Goal: Task Accomplishment & Management: Manage account settings

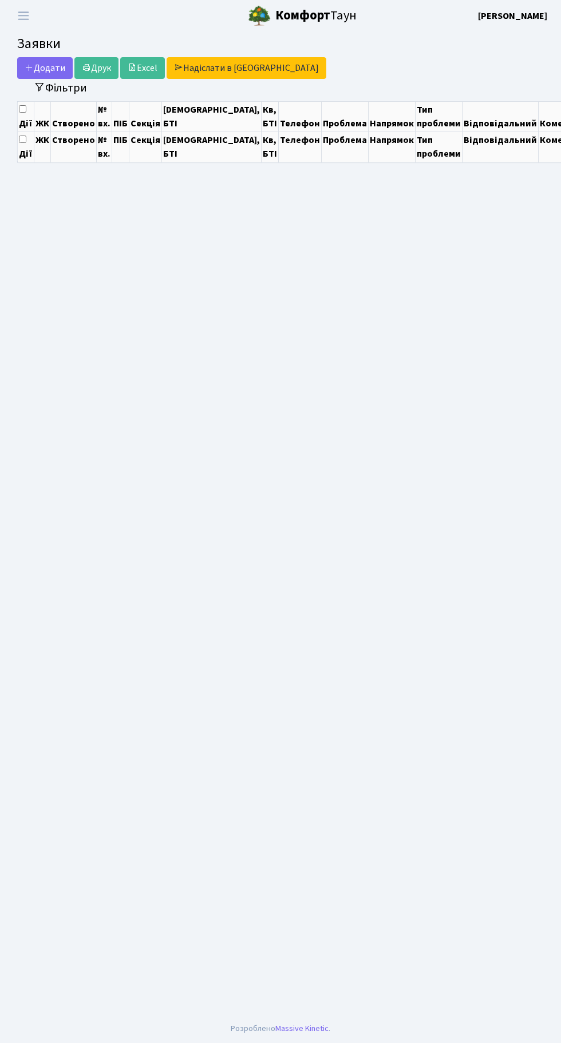
select select "25"
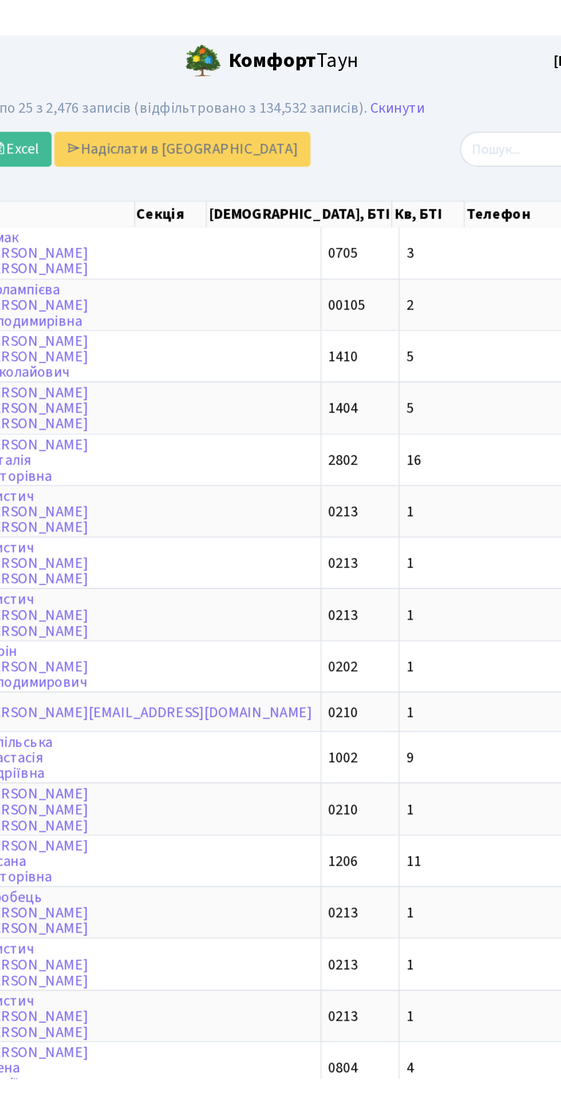
scroll to position [0, 93]
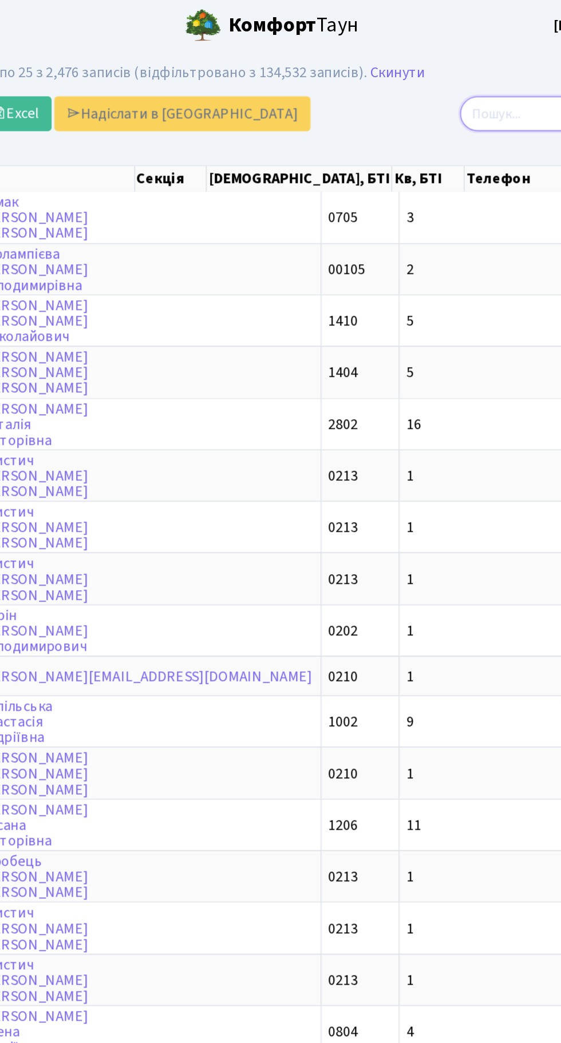
click at [446, 76] on input "search" at bounding box center [481, 71] width 124 height 22
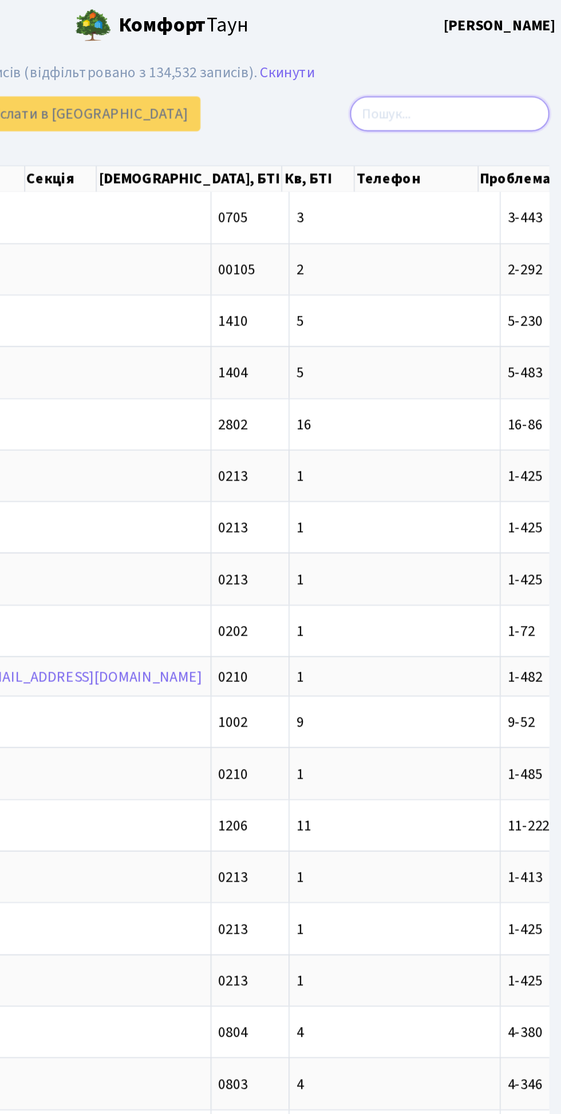
scroll to position [0, 0]
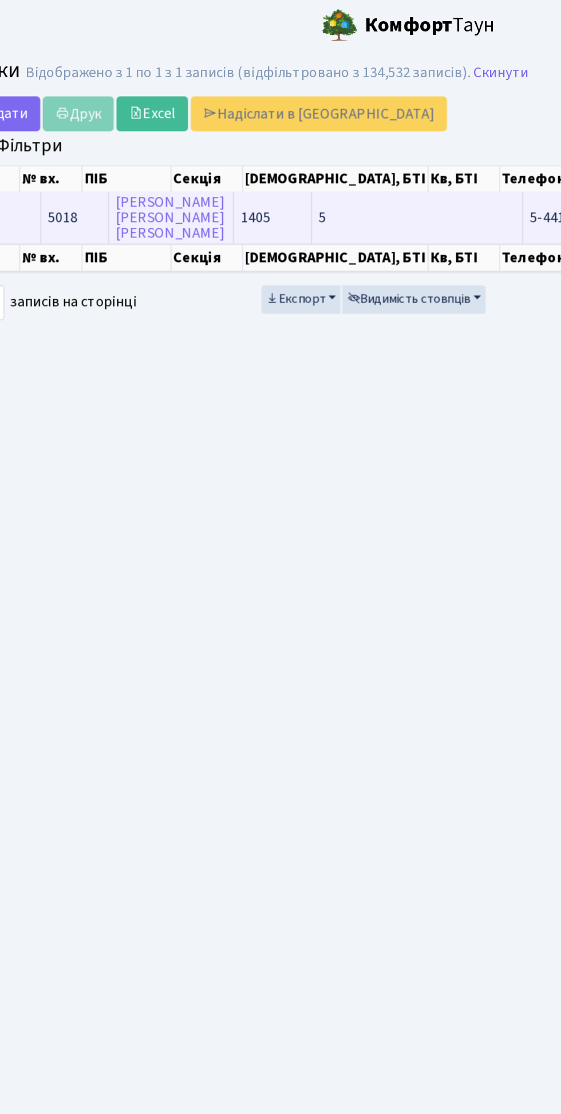
type input "5-441"
click at [242, 136] on td "5" at bounding box center [308, 135] width 132 height 31
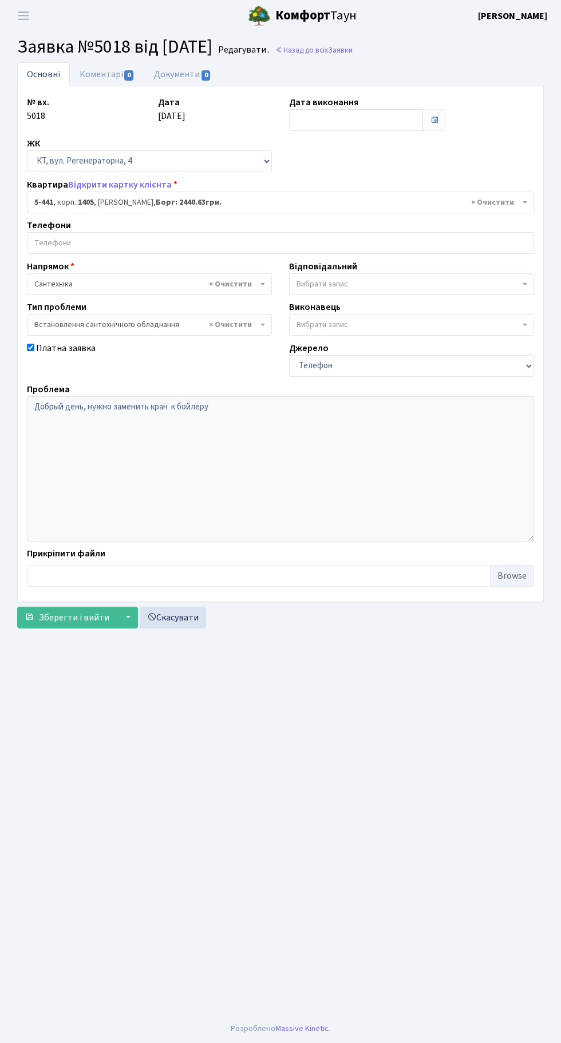
select select "2130"
select select "39"
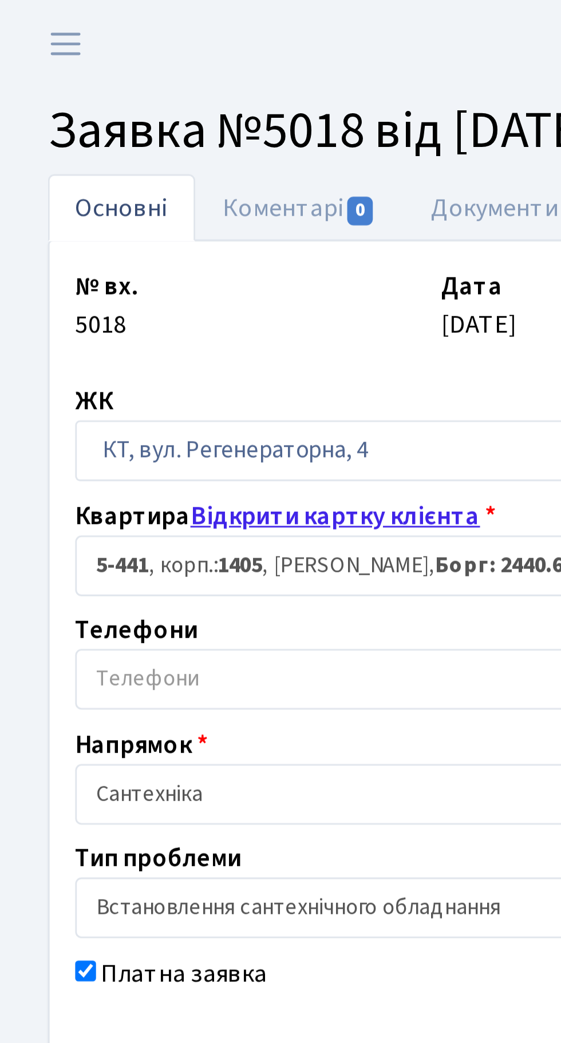
click at [124, 185] on link "Відкрити картку клієнта" at bounding box center [120, 184] width 104 height 13
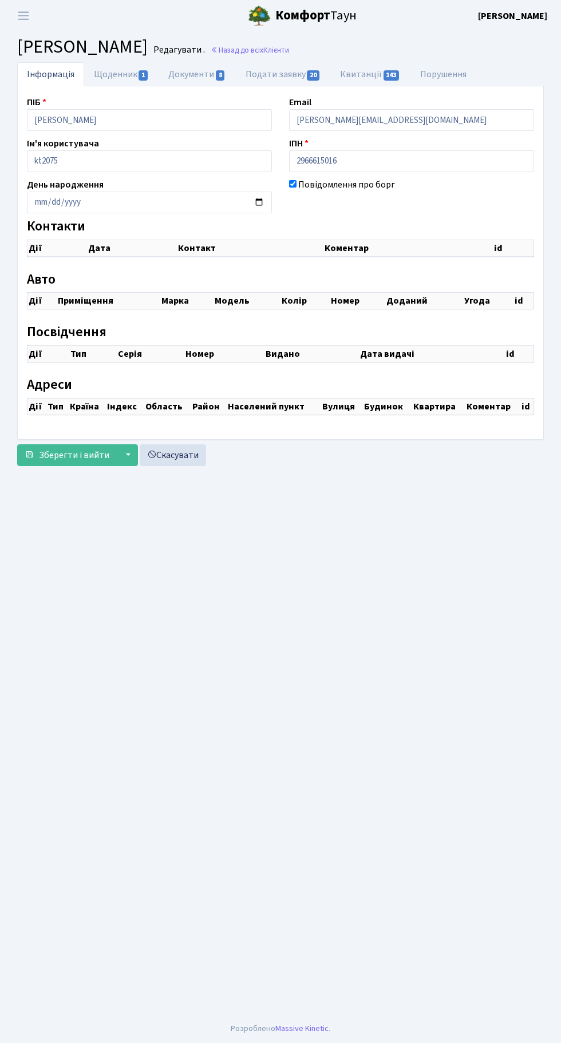
checkbox input "true"
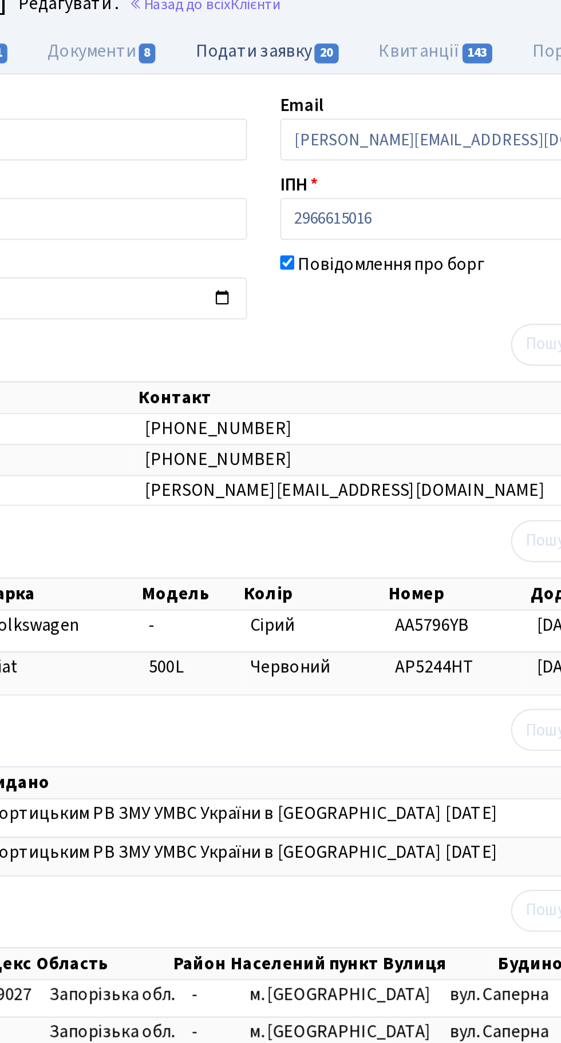
click at [280, 74] on link "Подати заявку 20" at bounding box center [283, 73] width 94 height 23
select select "25"
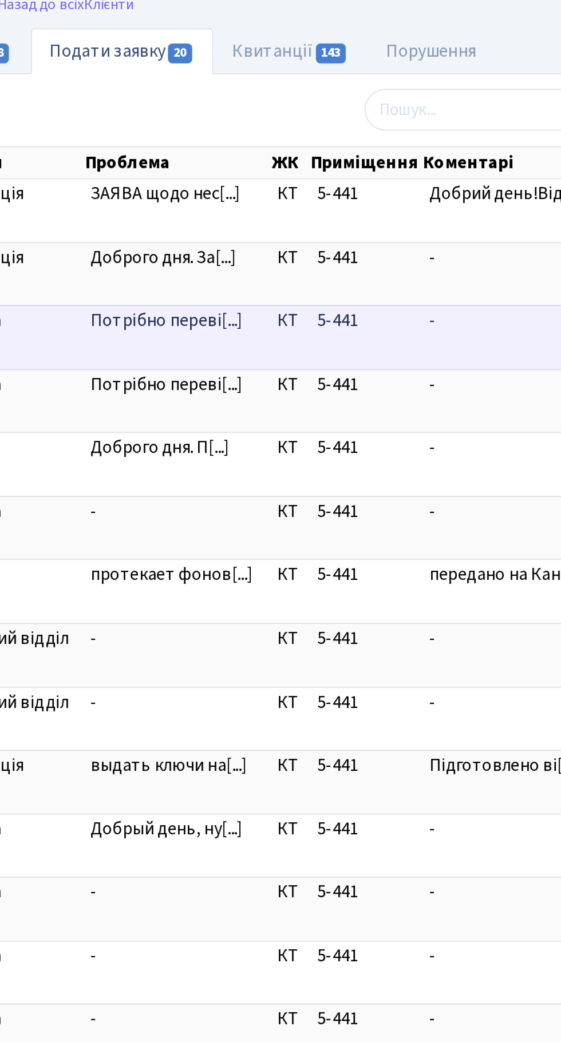
click at [309, 218] on span "Потрібно переві[...]" at bounding box center [307, 214] width 80 height 13
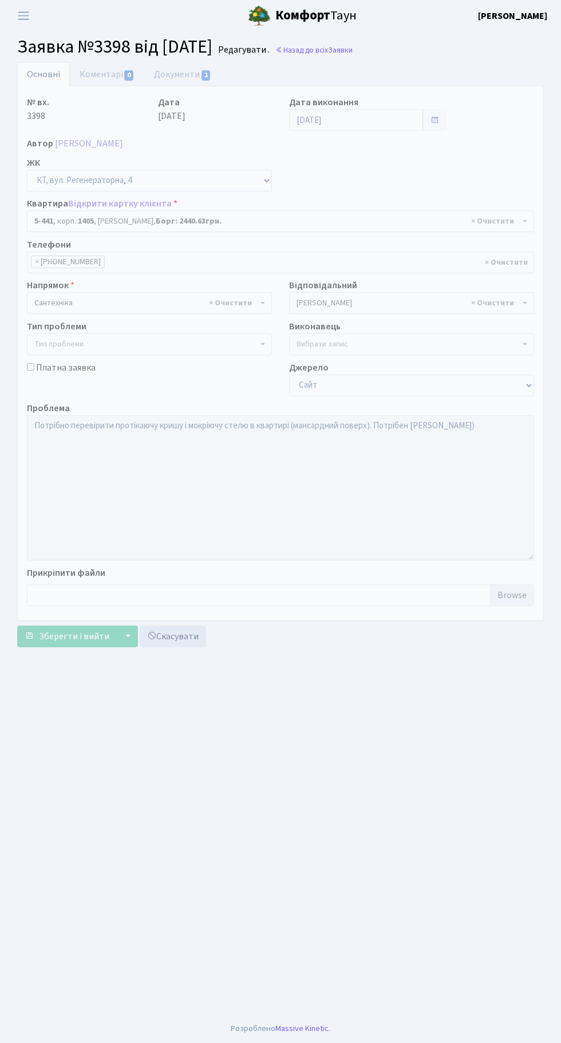
select select "2130"
